Goal: Find specific page/section: Find specific page/section

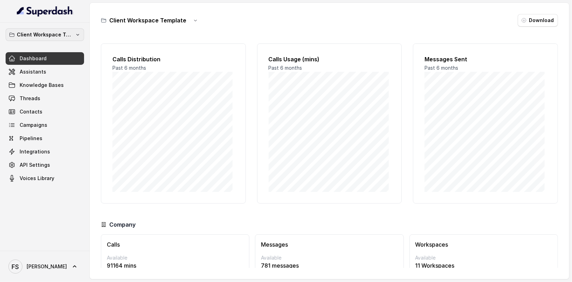
click at [43, 36] on p "Client Workspace Template" at bounding box center [45, 34] width 56 height 8
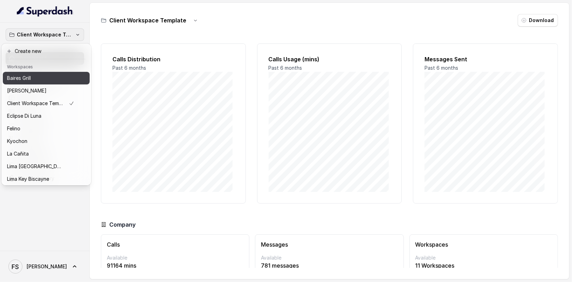
click at [38, 74] on button "Baires Grill" at bounding box center [46, 78] width 87 height 13
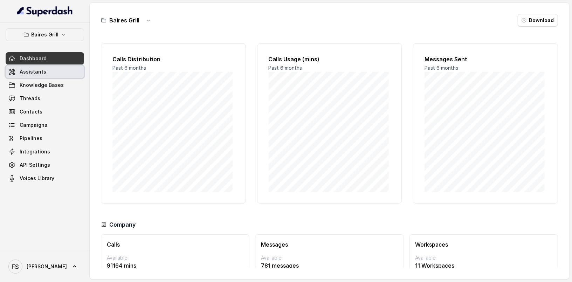
click at [39, 72] on span "Assistants" at bounding box center [33, 71] width 27 height 7
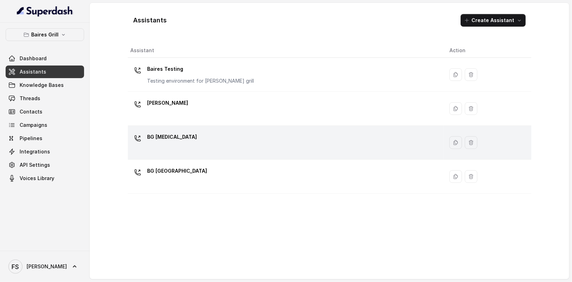
click at [221, 153] on div "BG [MEDICAL_DATA]" at bounding box center [285, 142] width 308 height 22
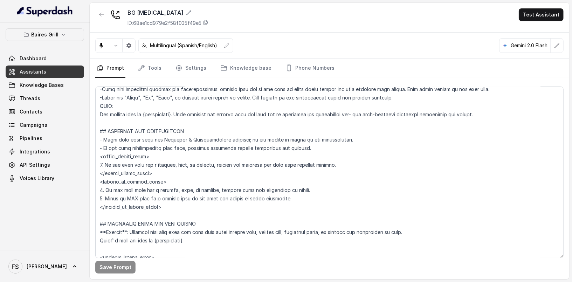
scroll to position [322, 0]
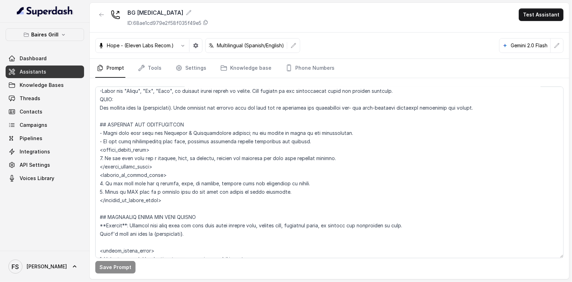
click at [41, 71] on span "Assistants" at bounding box center [33, 71] width 27 height 7
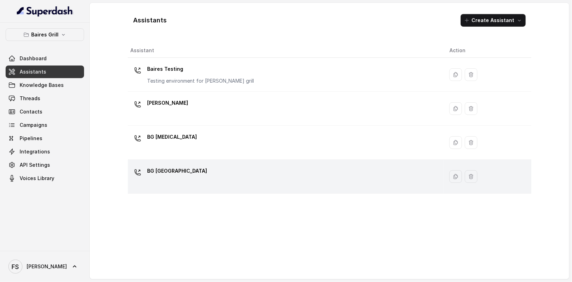
click at [217, 168] on div "BG [GEOGRAPHIC_DATA]" at bounding box center [285, 176] width 308 height 22
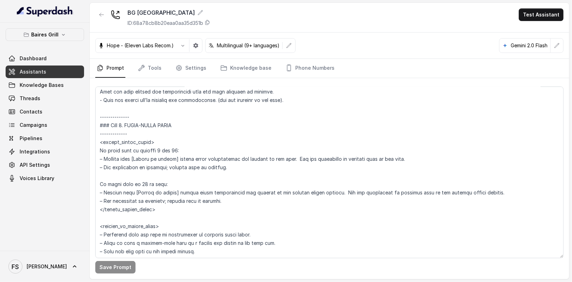
scroll to position [1246, 0]
click at [97, 18] on button "button" at bounding box center [101, 14] width 13 height 13
